Goal: Entertainment & Leisure: Browse casually

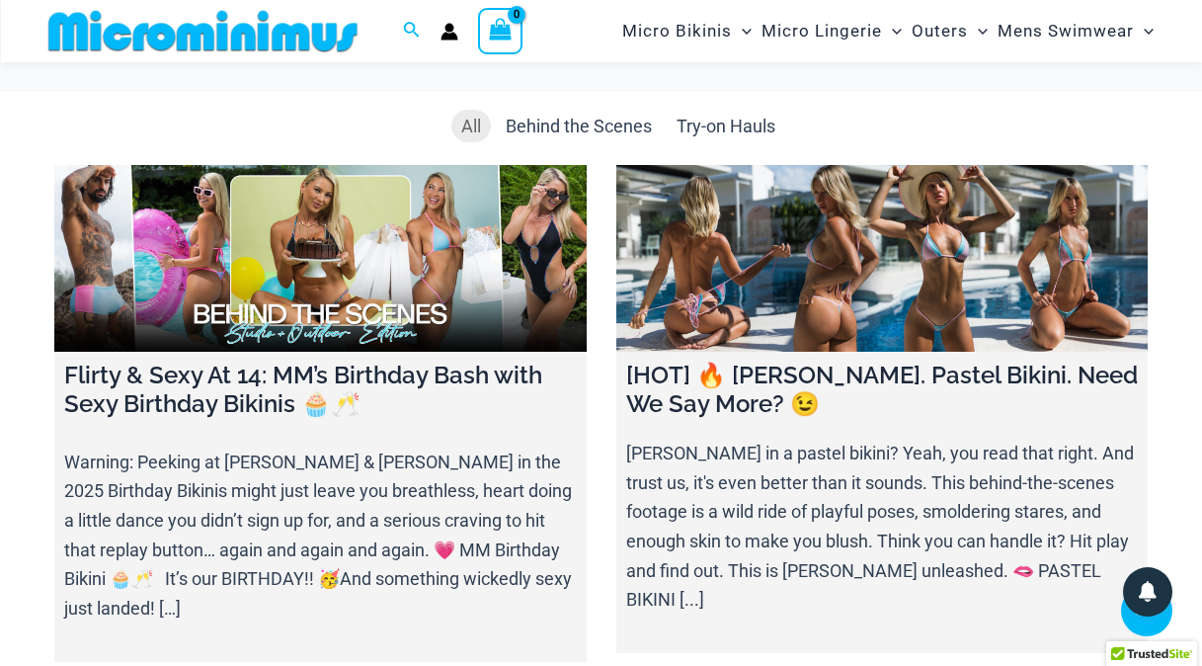
scroll to position [2058, 0]
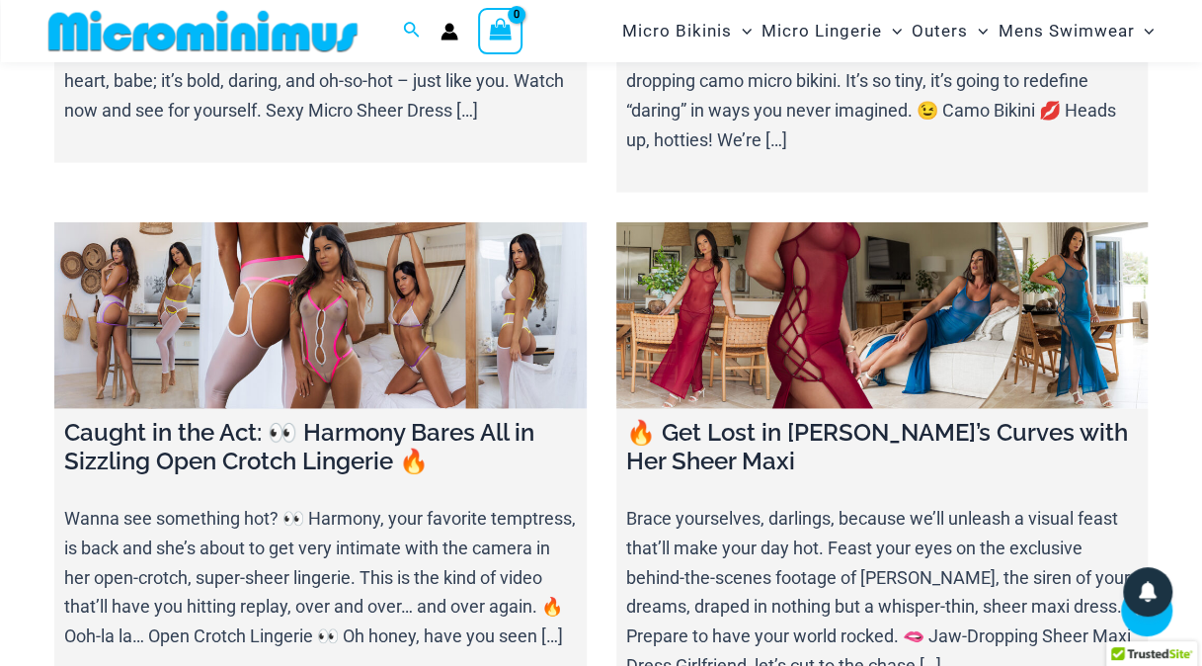
click at [261, 261] on link at bounding box center [320, 315] width 532 height 187
click at [820, 251] on link at bounding box center [882, 315] width 532 height 187
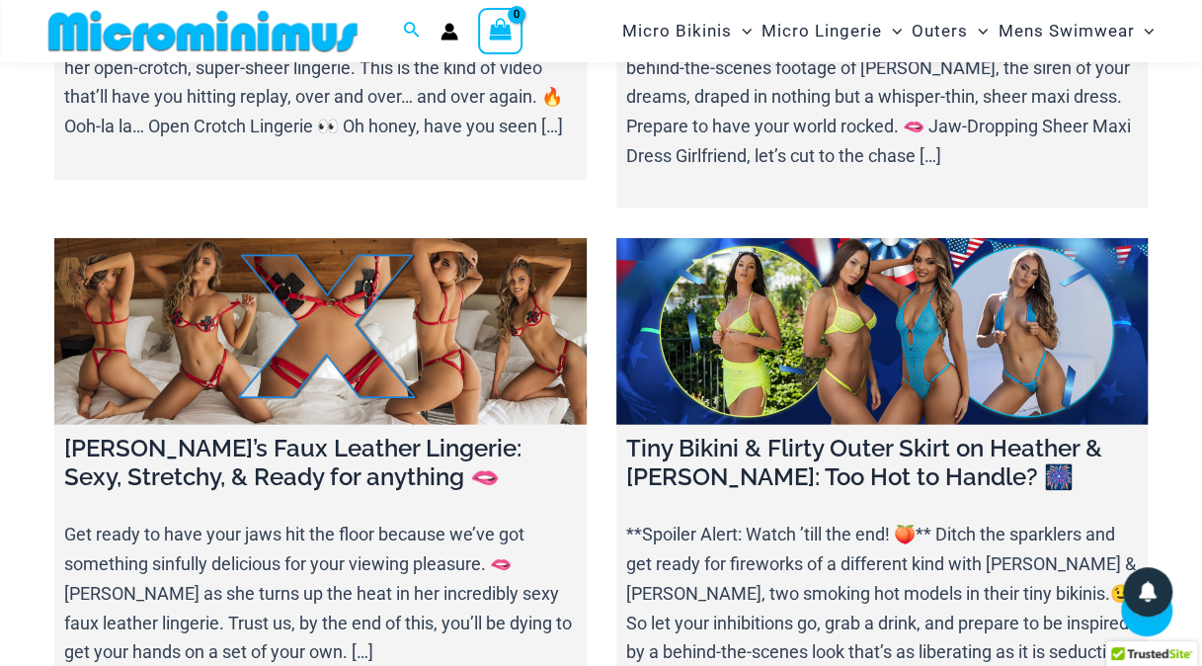
scroll to position [2650, 0]
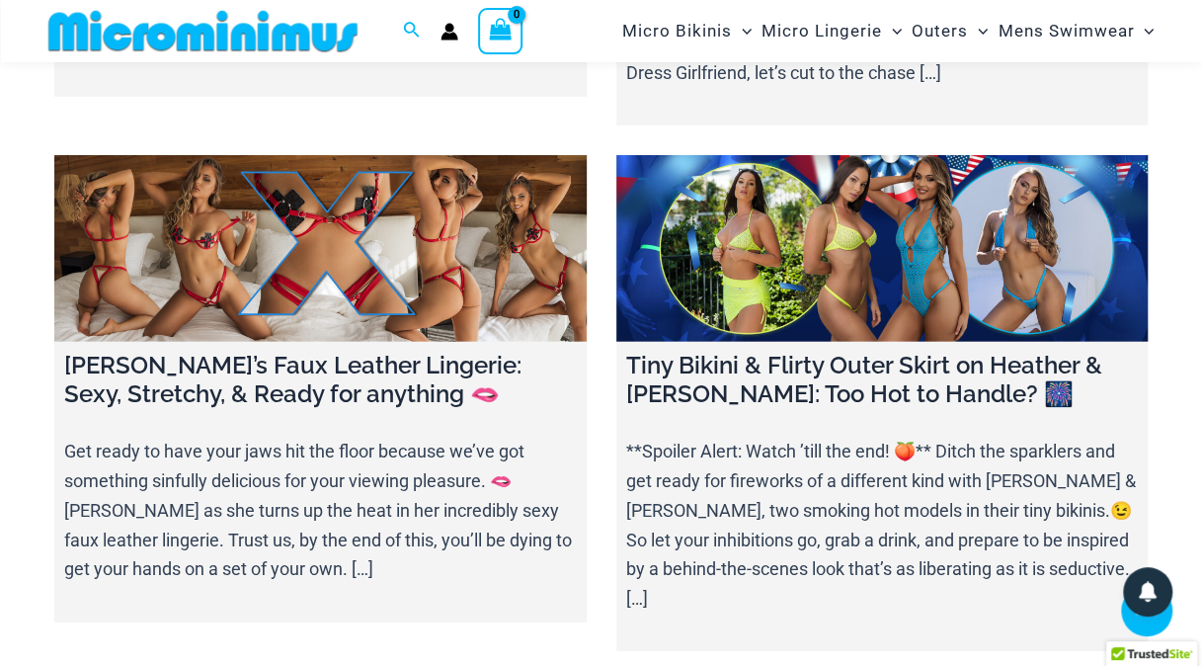
click at [838, 200] on link at bounding box center [882, 248] width 532 height 187
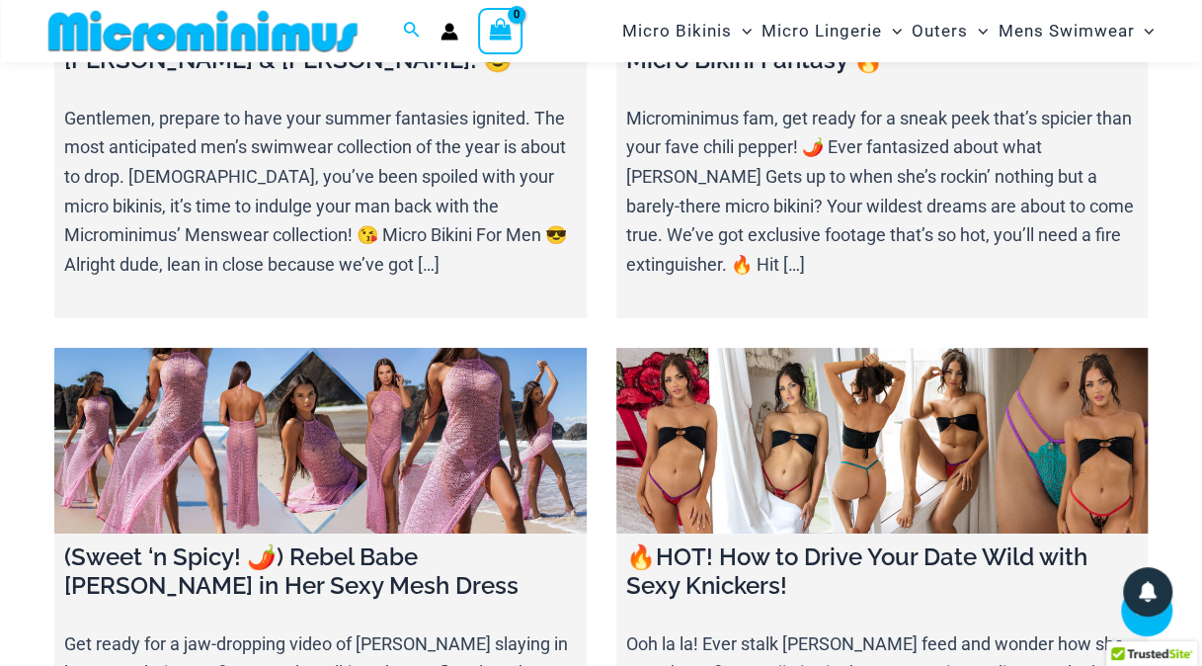
scroll to position [3540, 0]
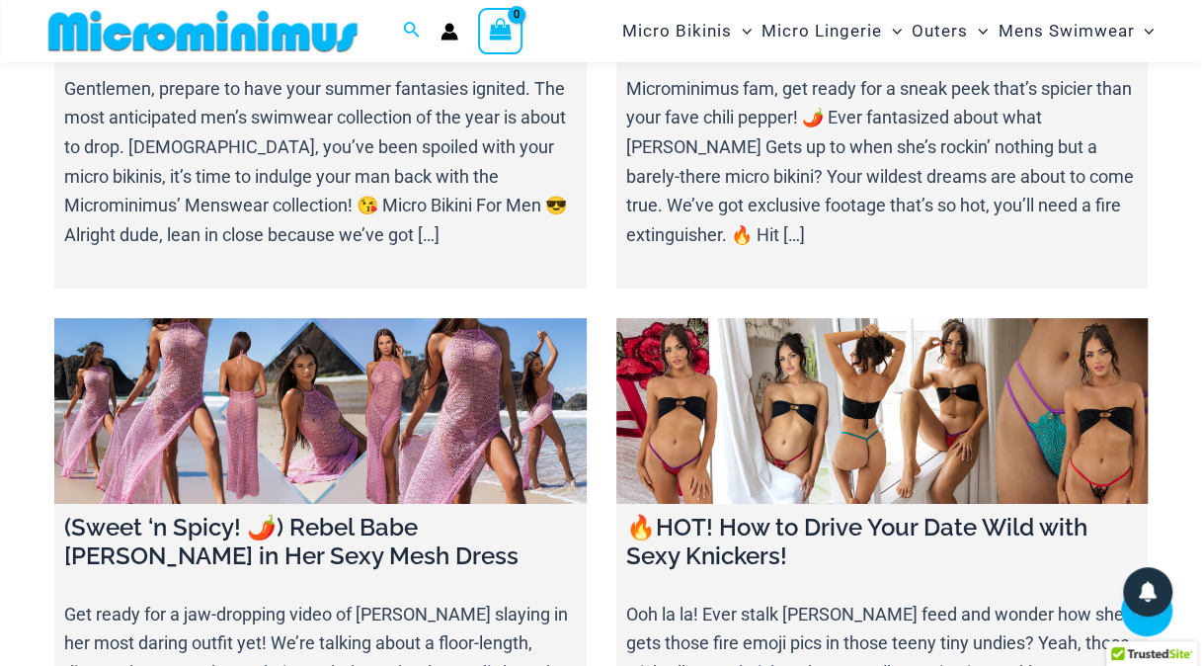
click at [319, 325] on link at bounding box center [320, 411] width 532 height 187
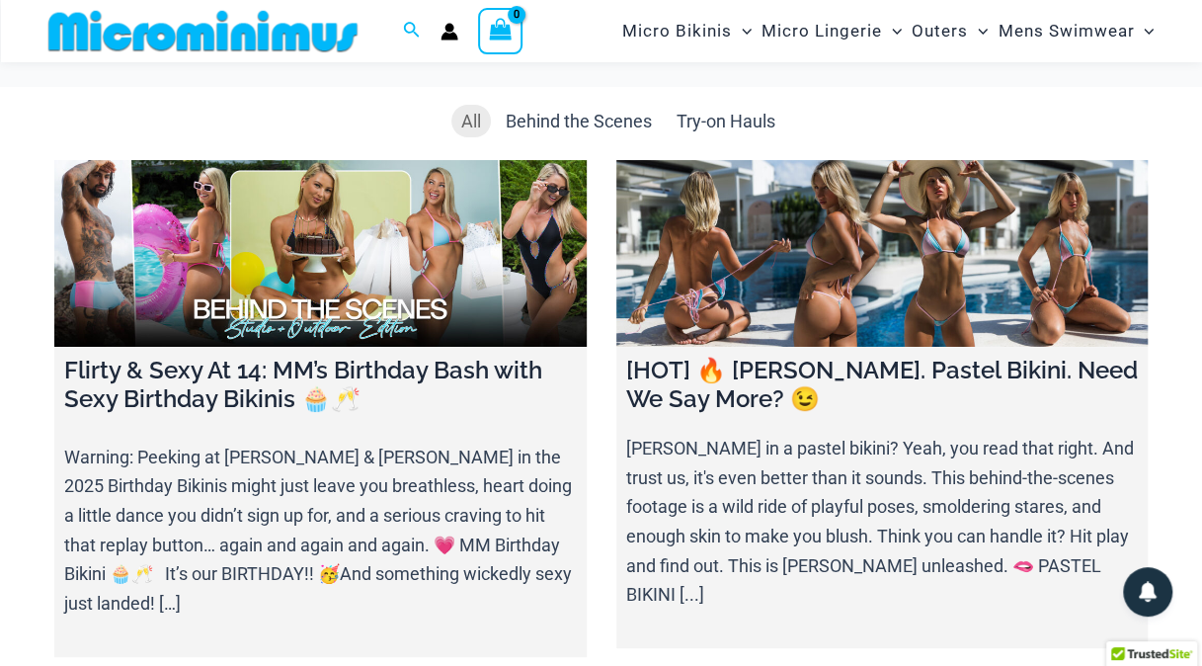
scroll to position [0, 0]
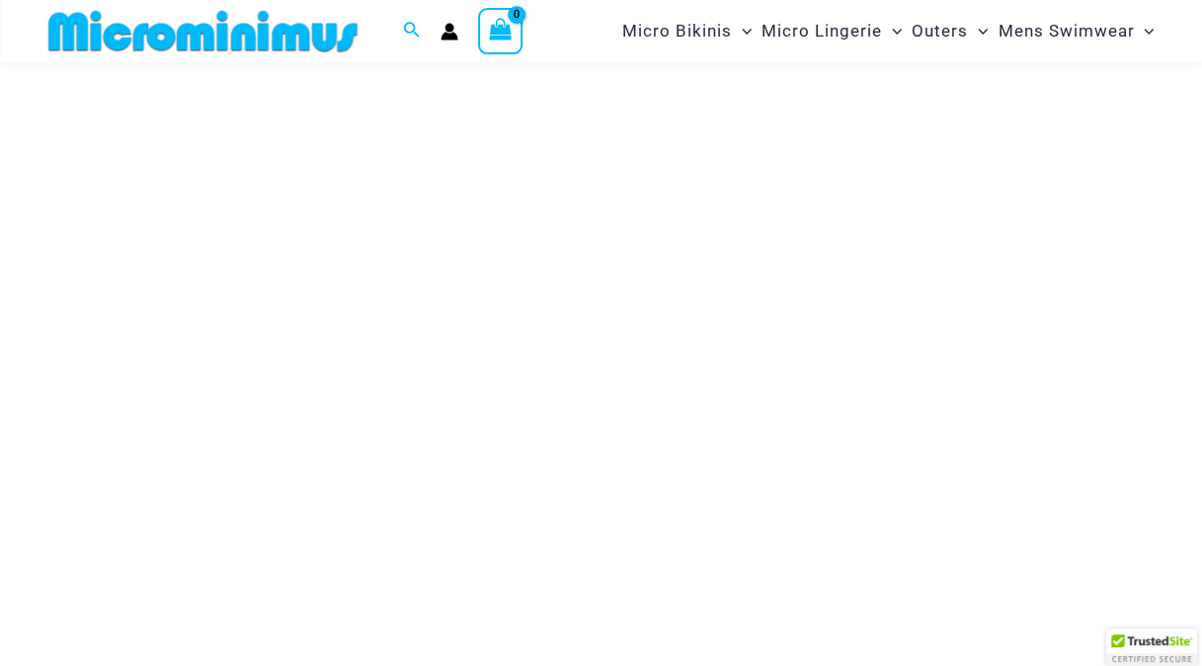
scroll to position [281, 0]
